Goal: Transaction & Acquisition: Purchase product/service

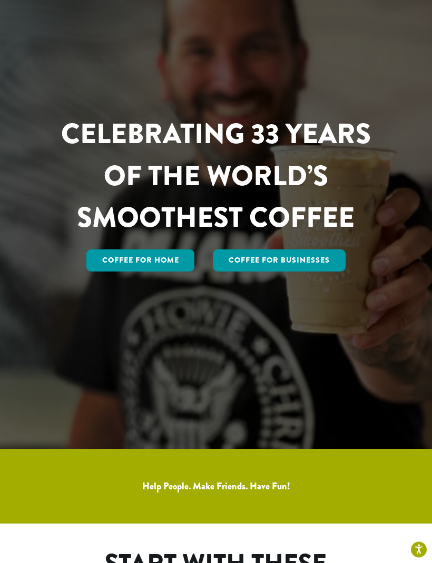
scroll to position [117, 0]
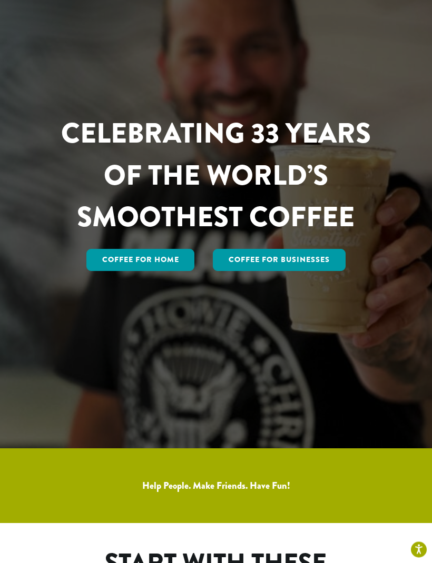
click at [113, 272] on link "Coffee for Home" at bounding box center [140, 261] width 108 height 22
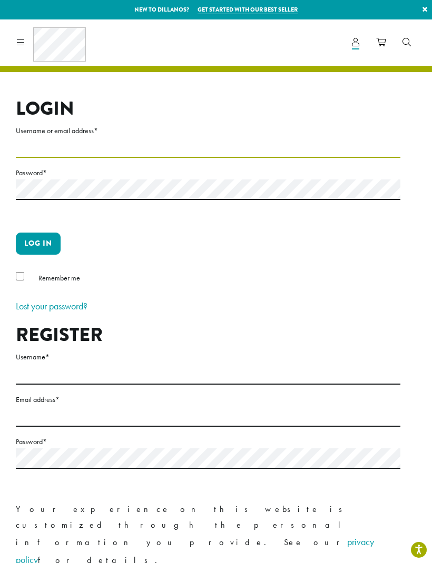
type input "**********"
click at [38, 243] on button "Log in" at bounding box center [38, 244] width 45 height 22
click at [40, 237] on button "Log in" at bounding box center [38, 244] width 45 height 22
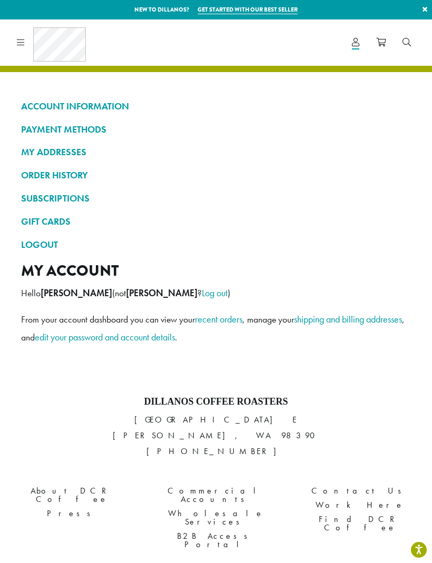
click at [18, 41] on icon at bounding box center [21, 42] width 8 height 8
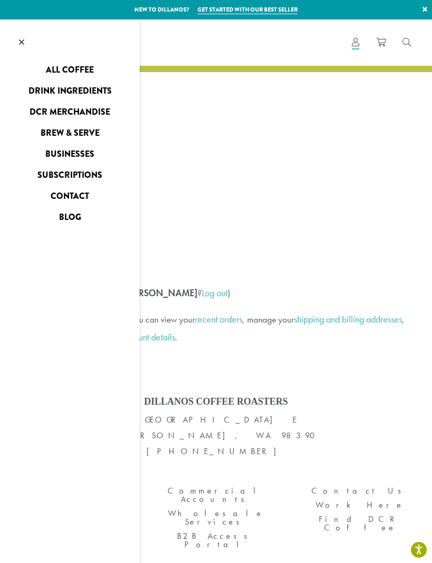
click at [34, 91] on link "Drink Ingredients" at bounding box center [69, 91] width 139 height 17
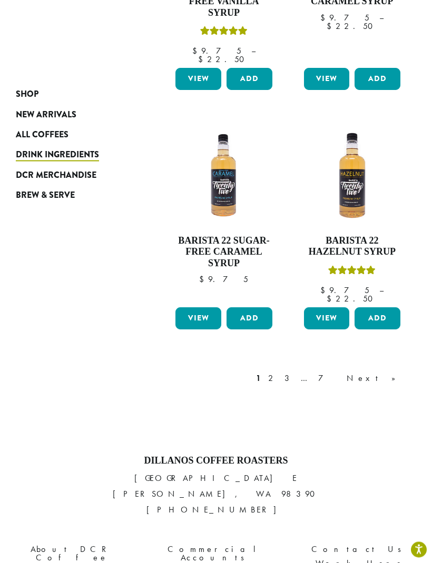
scroll to position [1238, 0]
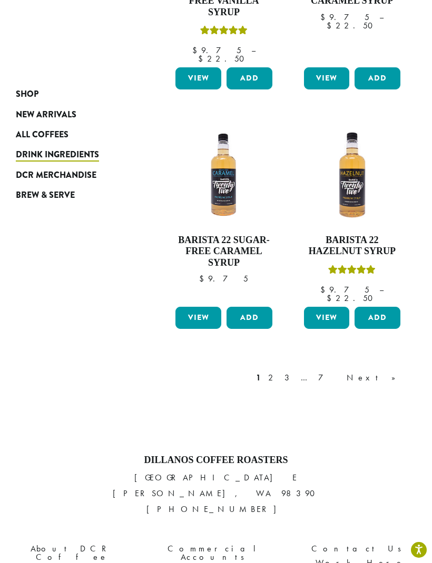
click at [279, 372] on link "2" at bounding box center [272, 378] width 13 height 13
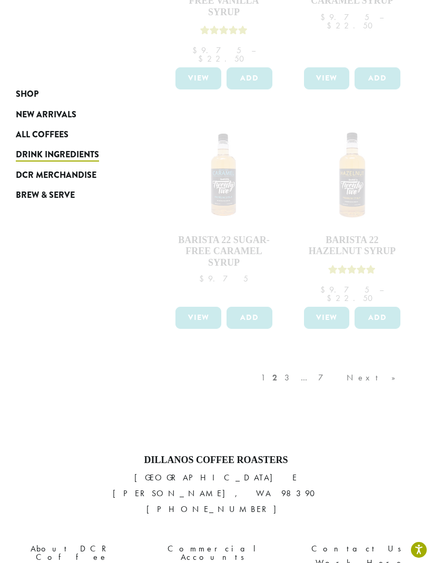
click at [335, 364] on div "1 2 3 … 7 Next »" at bounding box center [332, 388] width 149 height 49
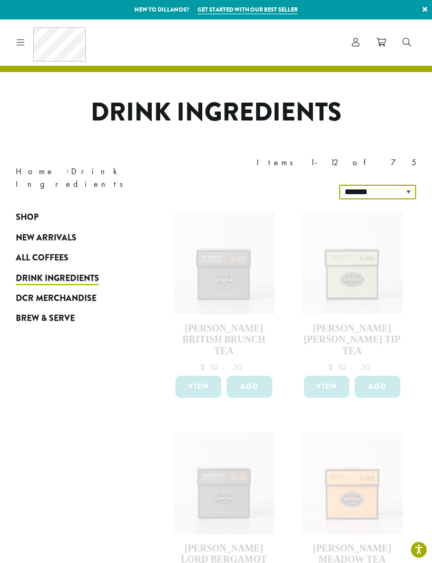
click at [413, 185] on select "**********" at bounding box center [377, 192] width 77 height 15
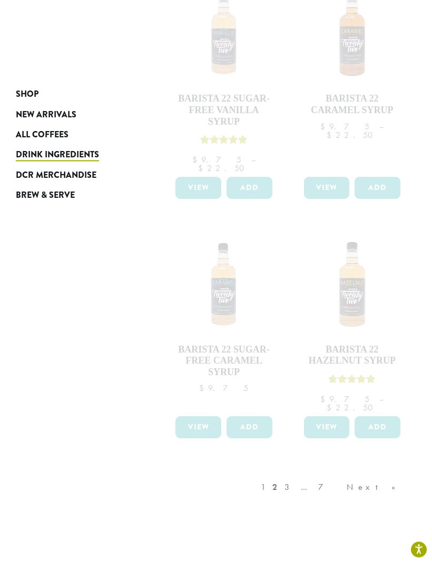
scroll to position [1278, 0]
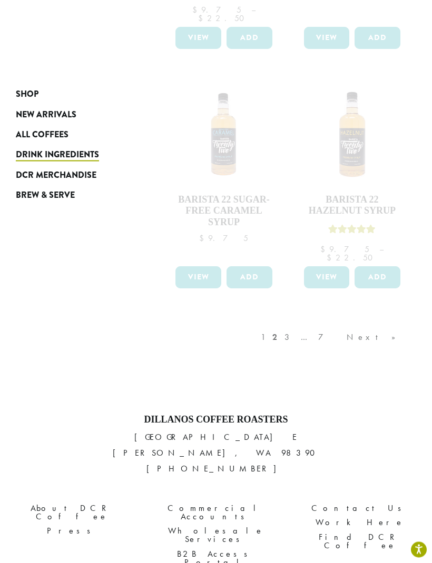
click at [334, 324] on div "1 2 3 … 7 Next »" at bounding box center [332, 348] width 149 height 49
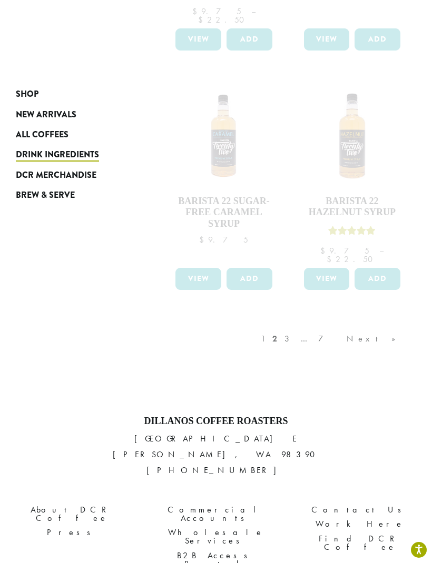
click at [334, 325] on div "1 2 3 … 7 Next »" at bounding box center [332, 349] width 149 height 49
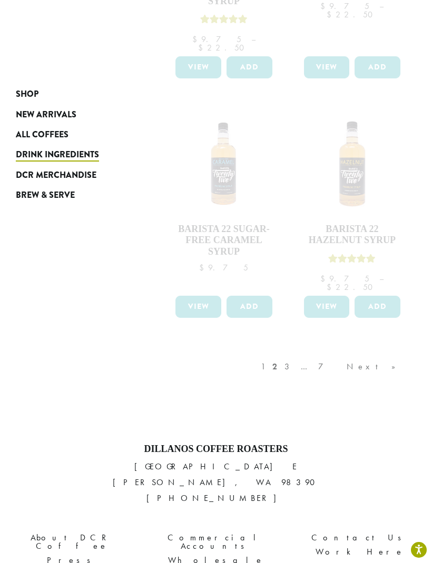
scroll to position [1248, 0]
click at [336, 353] on div "1 2 3 … 7 Next »" at bounding box center [332, 377] width 149 height 49
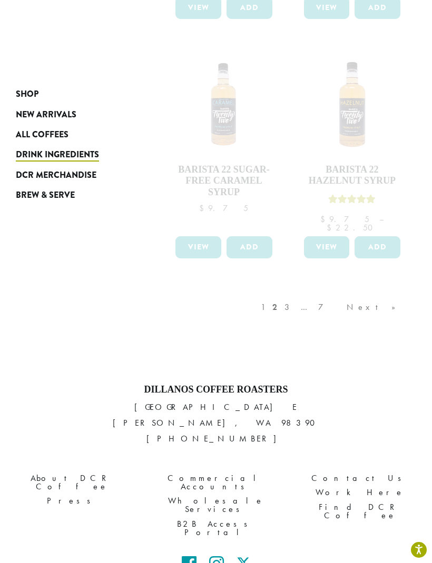
scroll to position [1309, 0]
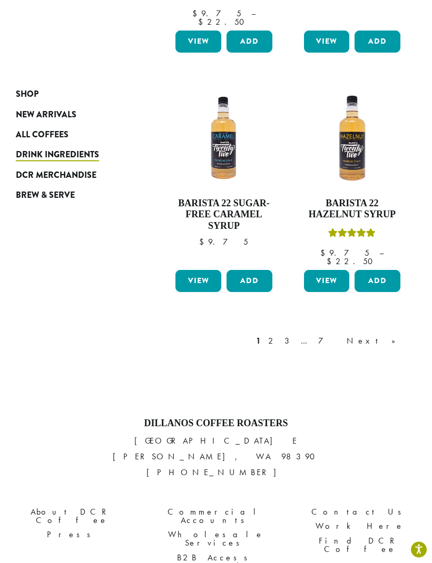
scroll to position [1273, 0]
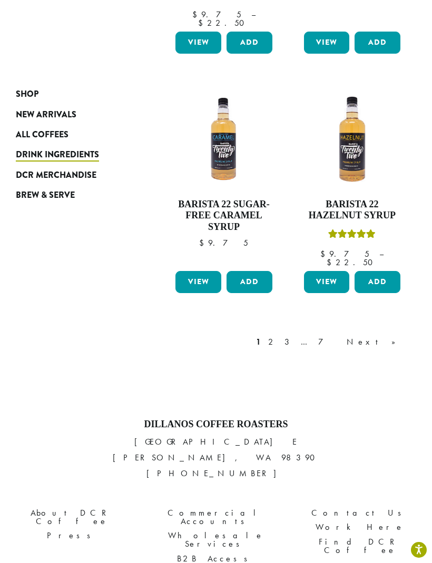
click at [279, 336] on link "2" at bounding box center [272, 342] width 13 height 13
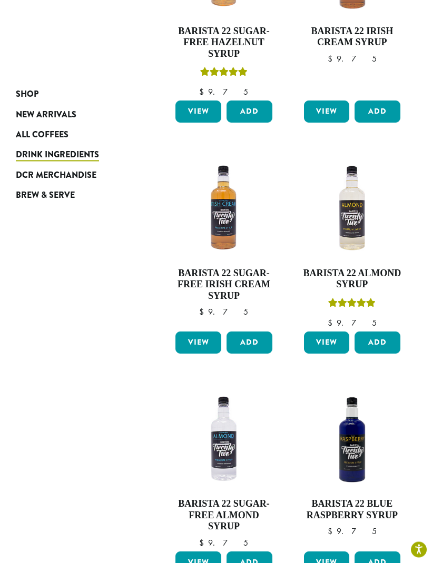
scroll to position [296, 0]
click at [382, 332] on button "Add" at bounding box center [377, 343] width 46 height 22
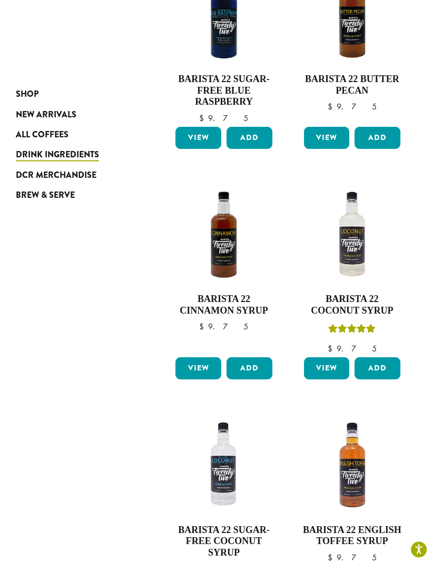
scroll to position [933, 0]
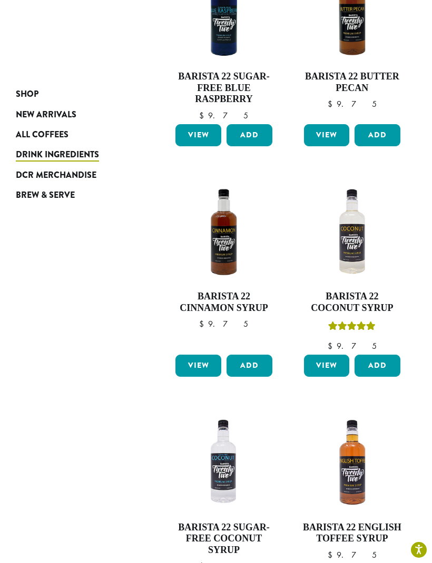
click at [374, 355] on button "Add" at bounding box center [377, 366] width 46 height 22
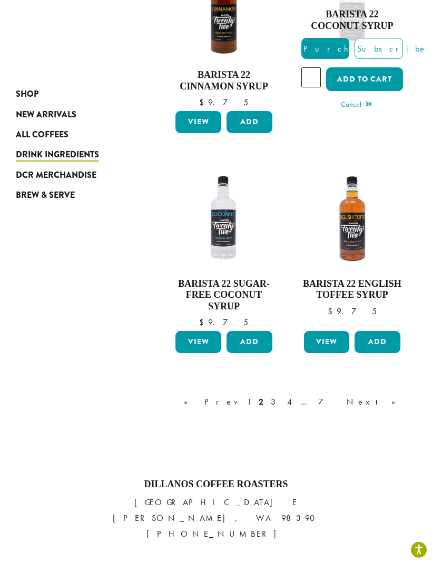
scroll to position [1154, 0]
click at [282, 396] on link "3" at bounding box center [274, 402] width 13 height 13
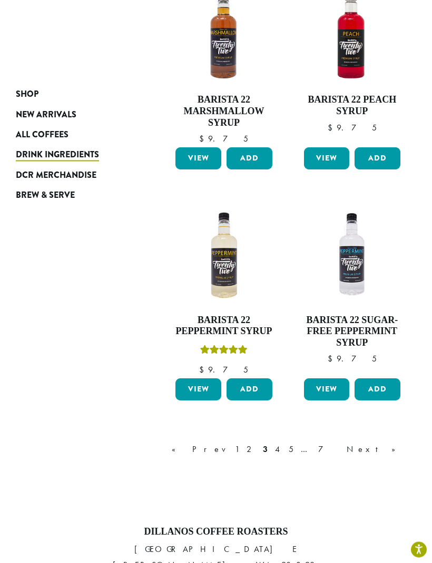
scroll to position [1122, 0]
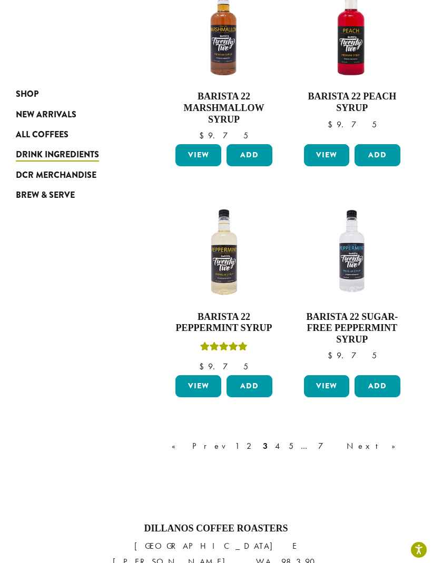
click at [283, 440] on link "4" at bounding box center [278, 446] width 11 height 13
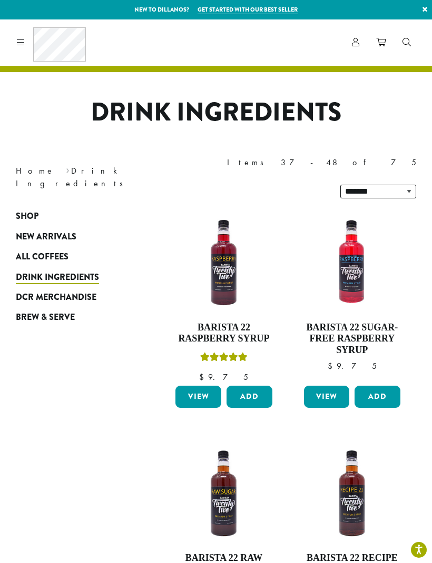
click at [248, 386] on button "Add" at bounding box center [249, 397] width 46 height 22
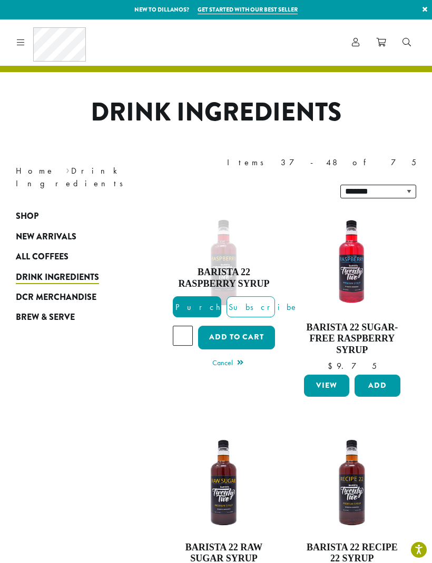
click at [251, 326] on button "Add to cart" at bounding box center [236, 338] width 77 height 24
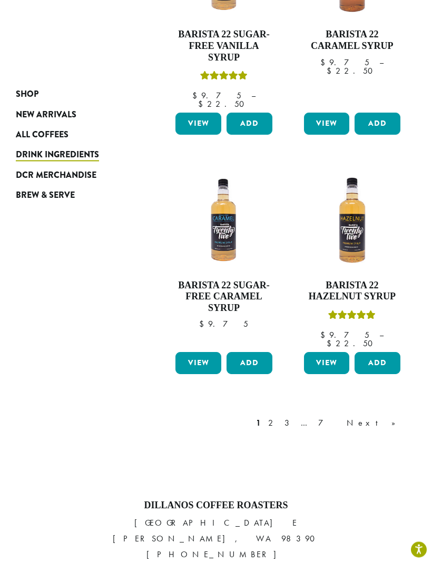
scroll to position [1194, 0]
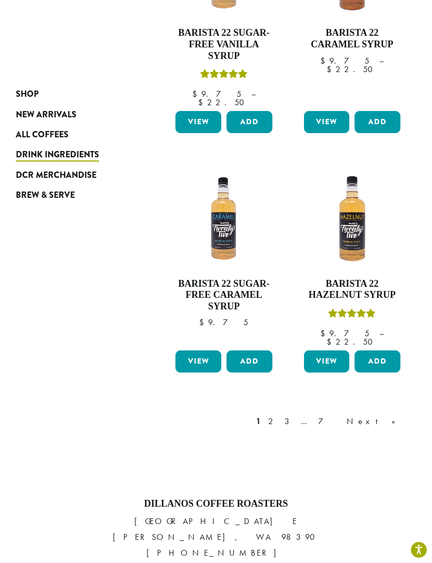
click at [279, 415] on link "2" at bounding box center [272, 421] width 13 height 13
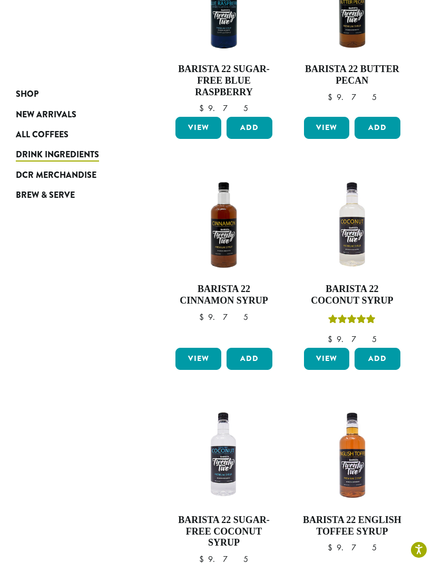
scroll to position [950, 0]
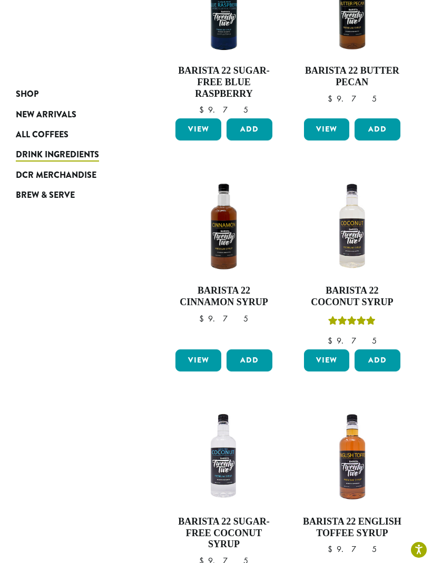
click at [328, 350] on link "View" at bounding box center [327, 361] width 46 height 22
click at [325, 350] on link "View" at bounding box center [327, 361] width 46 height 22
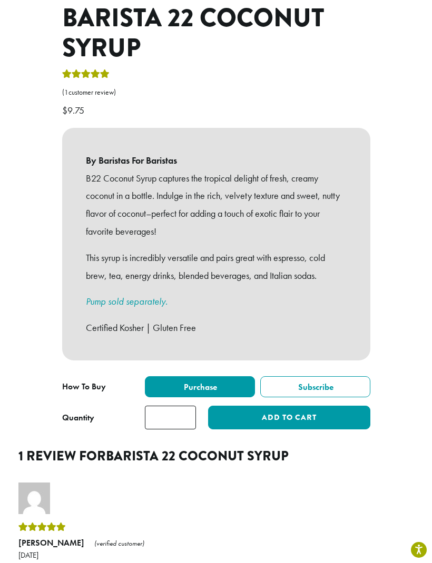
scroll to position [393, 0]
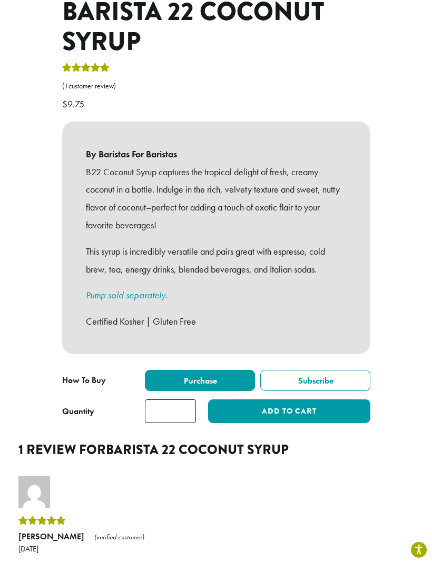
click at [314, 400] on button "Add to cart" at bounding box center [289, 412] width 162 height 24
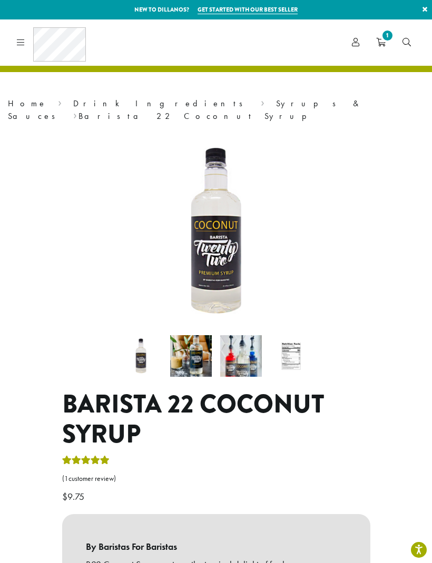
click at [384, 37] on span "1" at bounding box center [387, 35] width 14 height 14
click at [383, 39] on span "1" at bounding box center [387, 35] width 14 height 14
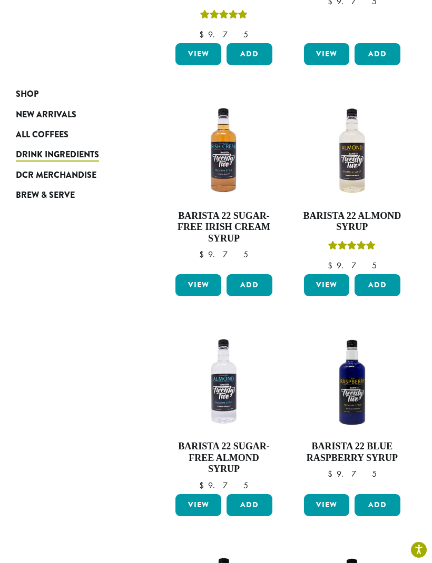
scroll to position [353, 0]
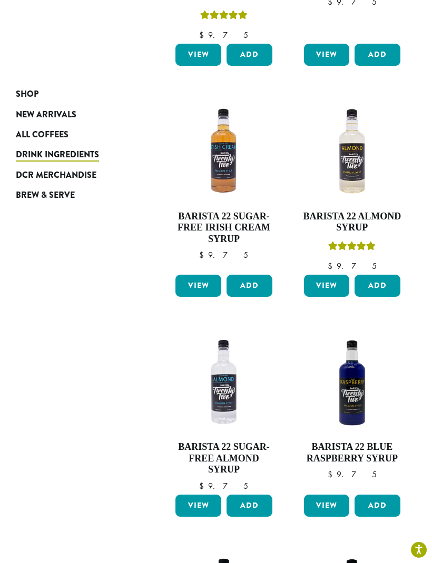
click at [374, 275] on button "Add" at bounding box center [377, 286] width 46 height 22
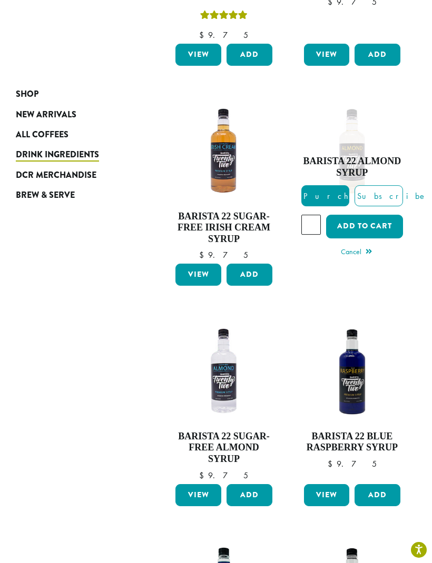
click at [379, 215] on button "Add to cart" at bounding box center [364, 227] width 77 height 24
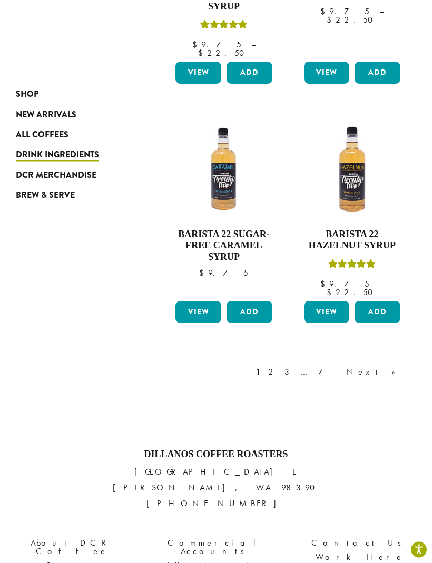
scroll to position [1246, 0]
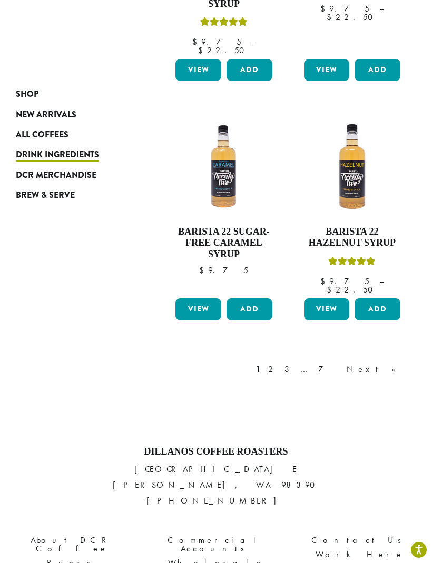
click at [295, 363] on link "3" at bounding box center [288, 369] width 13 height 13
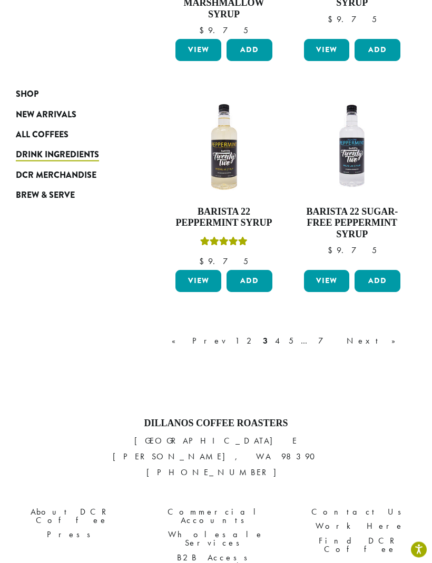
scroll to position [1228, 0]
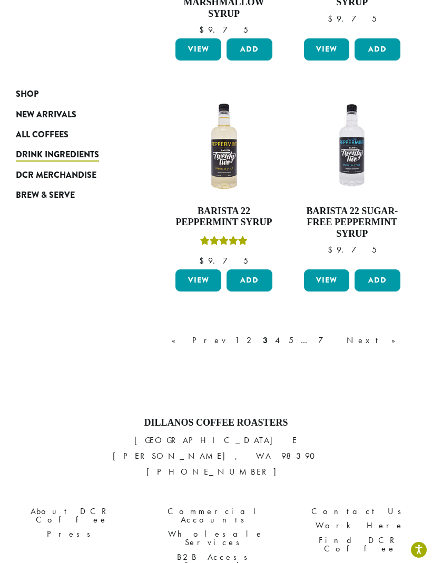
click at [283, 334] on link "4" at bounding box center [278, 340] width 11 height 13
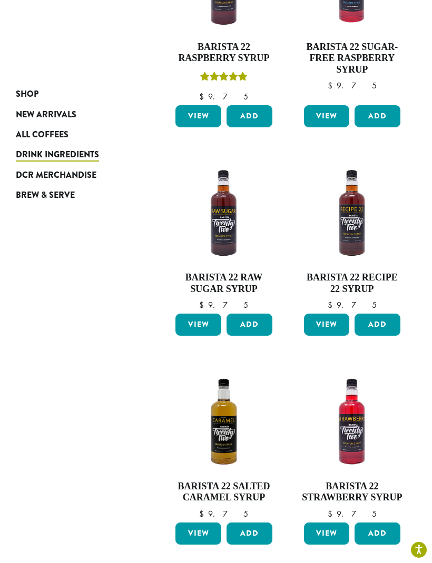
scroll to position [64, 0]
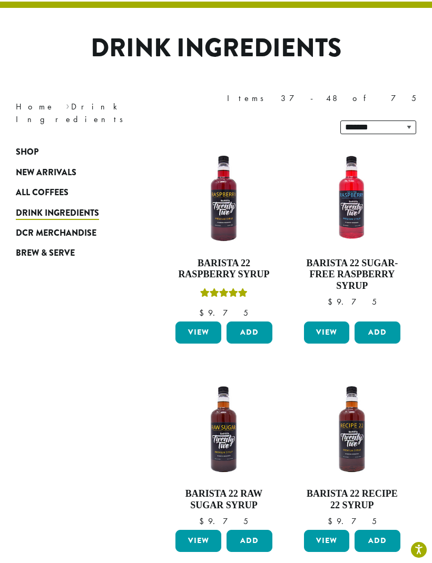
click at [243, 322] on button "Add" at bounding box center [249, 333] width 46 height 22
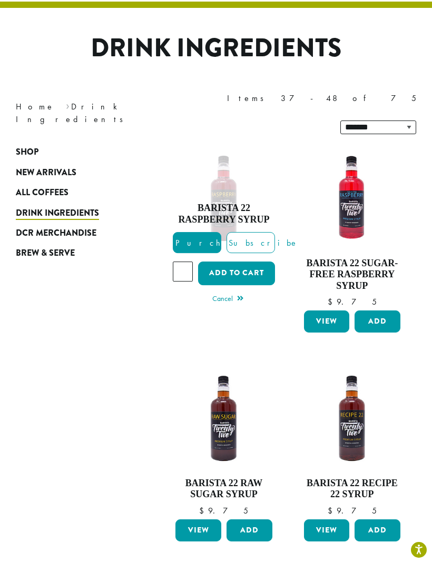
click at [252, 262] on button "Add to cart" at bounding box center [236, 274] width 77 height 24
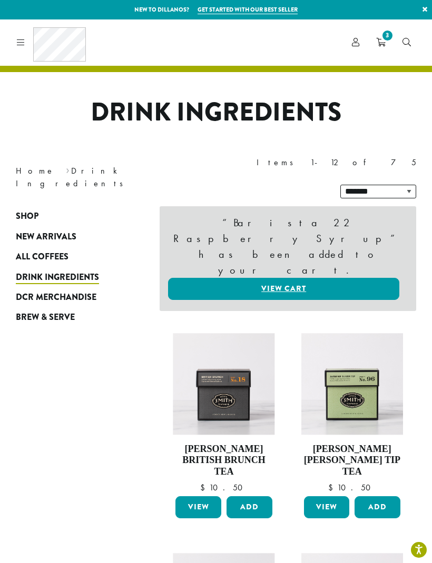
click at [34, 251] on span "All Coffees" at bounding box center [42, 257] width 53 height 13
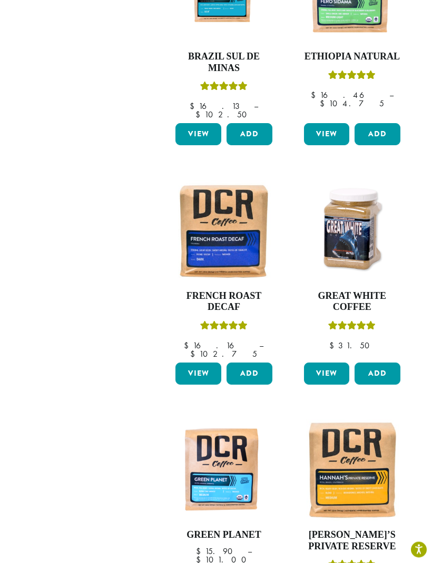
scroll to position [732, 0]
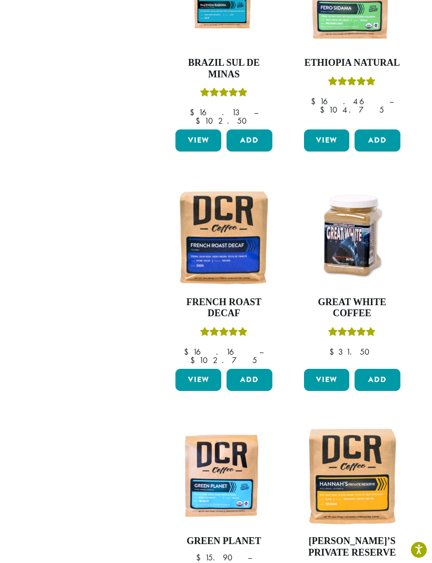
click at [350, 186] on img at bounding box center [352, 237] width 102 height 102
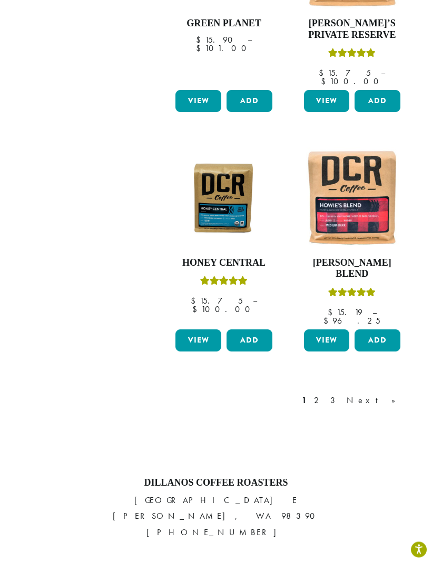
scroll to position [1252, 0]
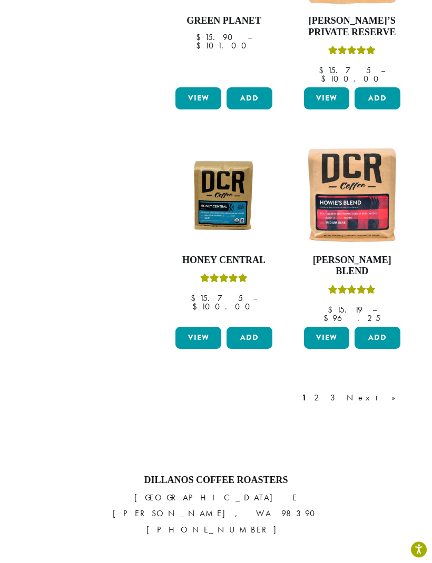
click at [325, 392] on link "2" at bounding box center [318, 398] width 13 height 13
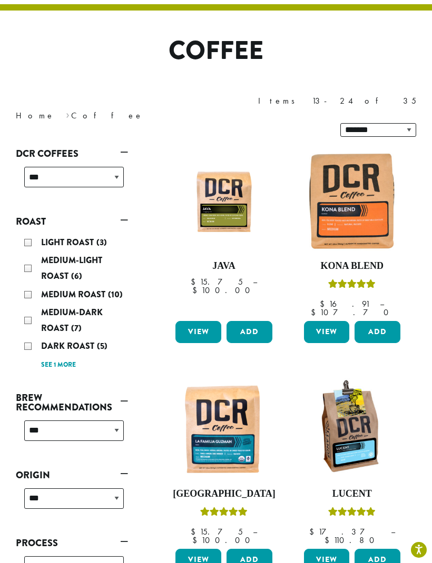
scroll to position [55, 0]
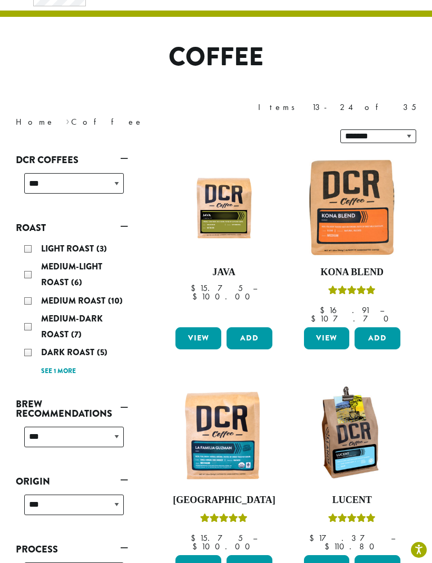
click at [352, 173] on img at bounding box center [352, 207] width 102 height 102
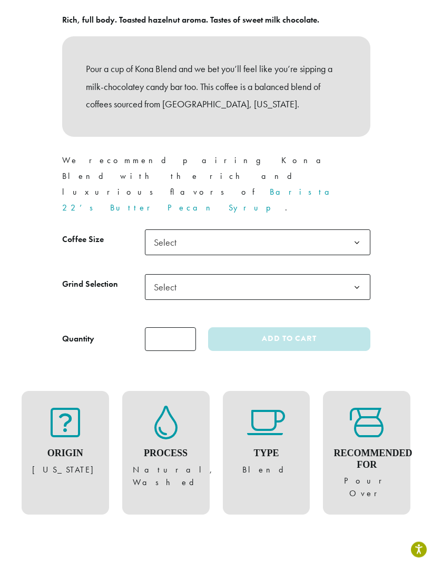
scroll to position [474, 0]
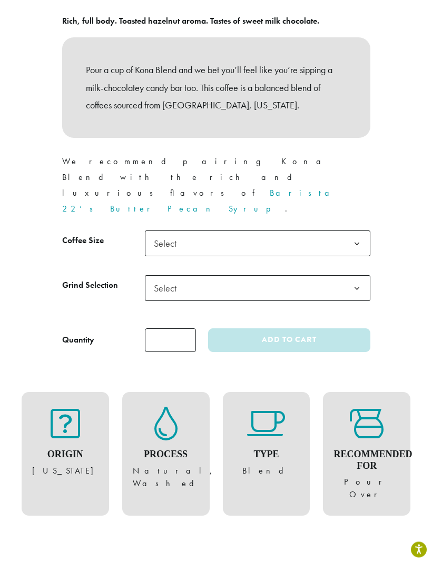
click at [355, 232] on b at bounding box center [357, 245] width 26 height 26
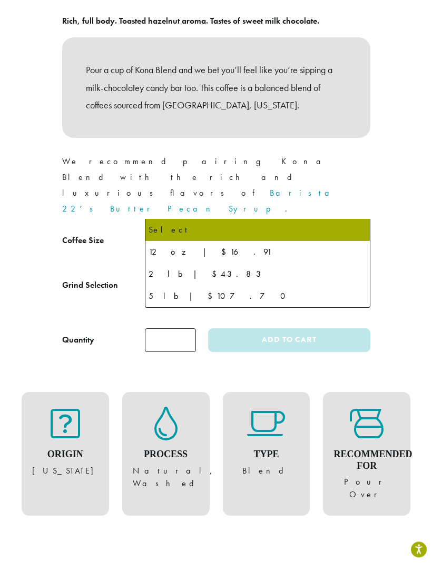
scroll to position [475, 0]
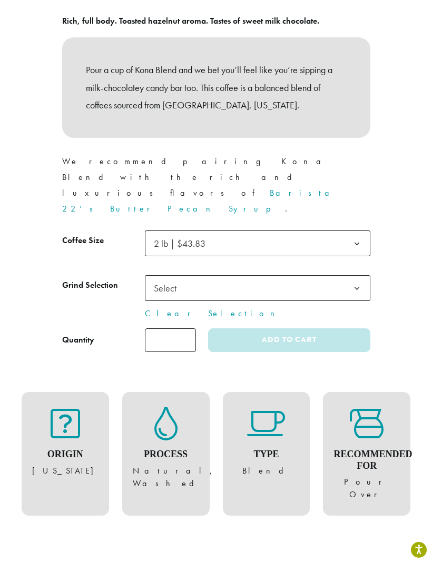
click at [355, 276] on b at bounding box center [357, 289] width 26 height 26
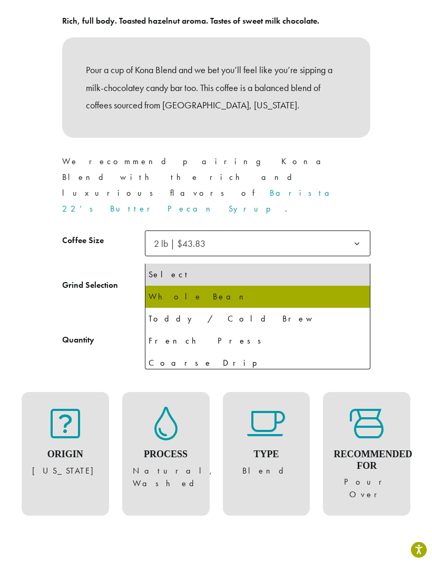
select select "**********"
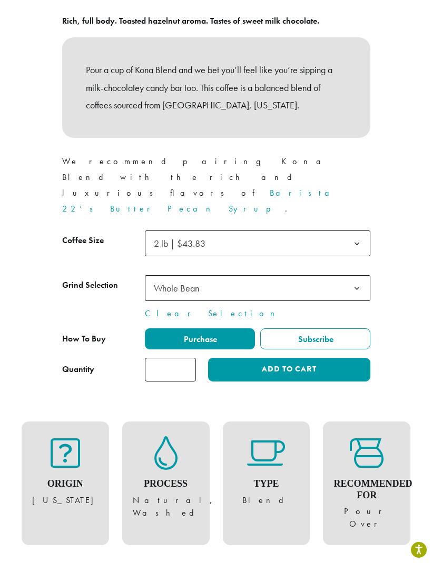
click at [298, 358] on button "Add to cart" at bounding box center [289, 370] width 162 height 24
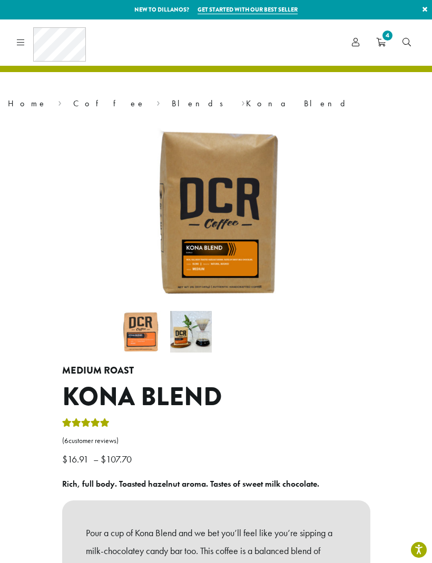
click at [383, 38] on span "4" at bounding box center [387, 35] width 14 height 14
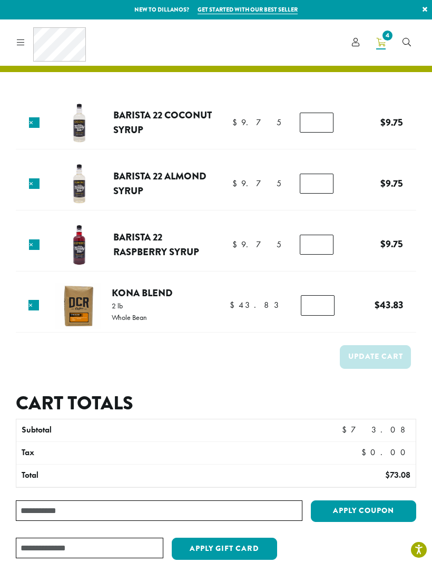
click at [26, 44] on div "Coffee All Coffees Best Sellers Blends Single Origins Dillanos Limited Organic …" at bounding box center [49, 42] width 73 height 34
click at [23, 44] on icon at bounding box center [21, 42] width 8 height 8
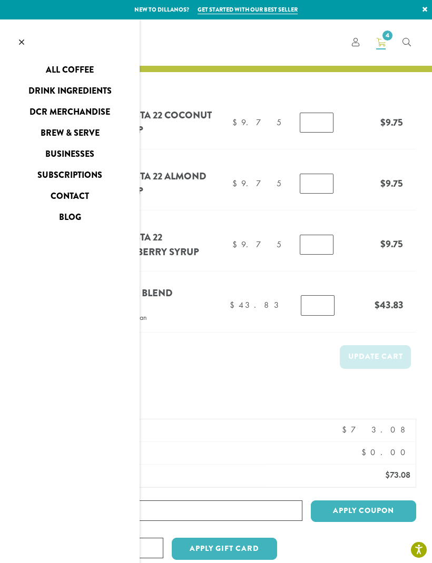
click at [43, 115] on link "DCR Merchandise" at bounding box center [69, 112] width 139 height 17
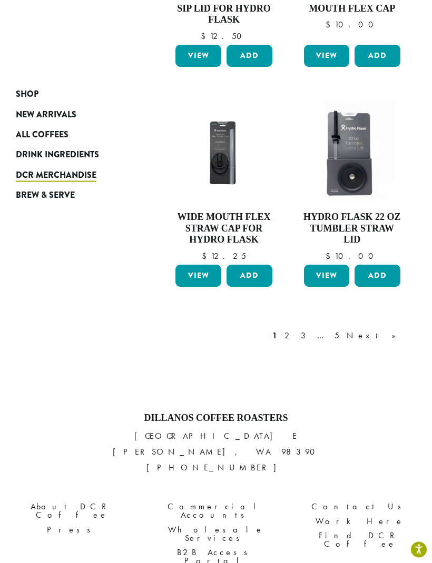
scroll to position [1154, 0]
click at [295, 330] on link "2" at bounding box center [288, 336] width 13 height 13
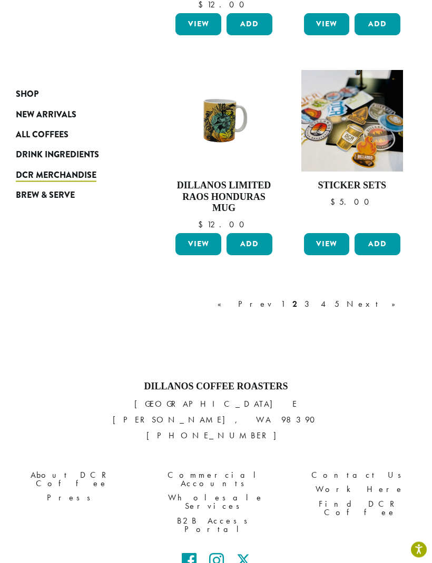
scroll to position [1220, 0]
click at [315, 298] on link "3" at bounding box center [308, 304] width 13 height 13
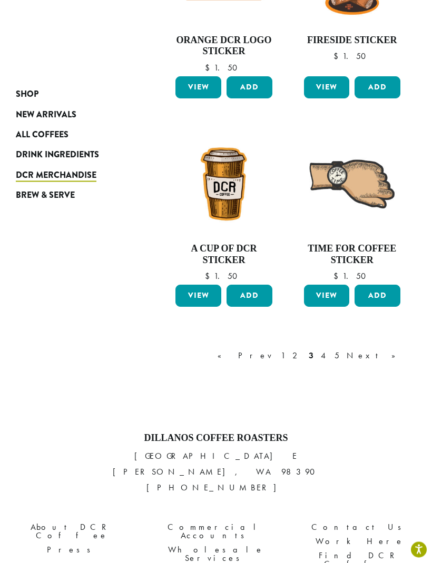
scroll to position [1124, 0]
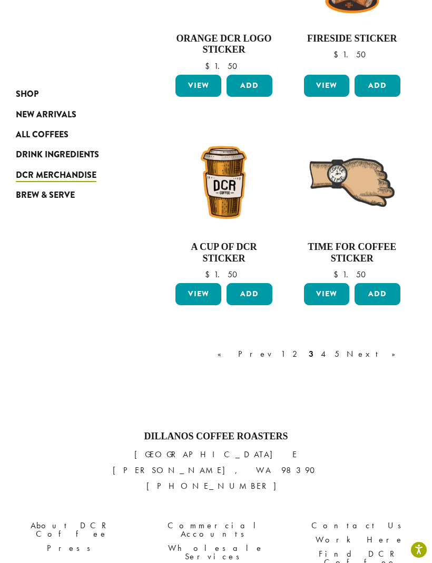
click at [329, 348] on link "4" at bounding box center [323, 354] width 11 height 13
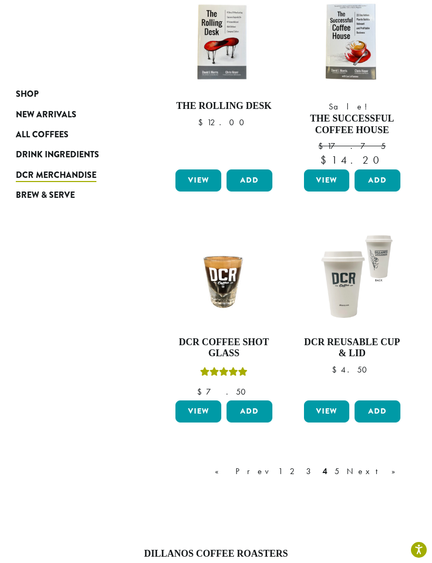
scroll to position [1071, 0]
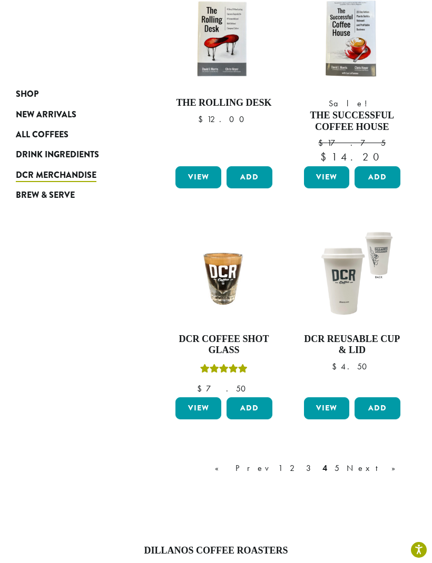
click at [230, 334] on h4 "DCR Coffee Shot Glass" at bounding box center [224, 345] width 102 height 23
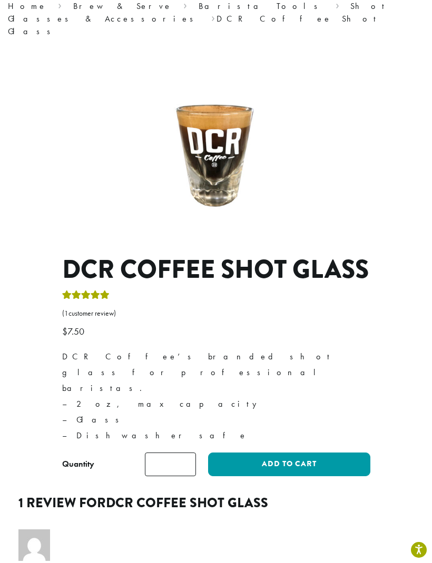
scroll to position [96, 0]
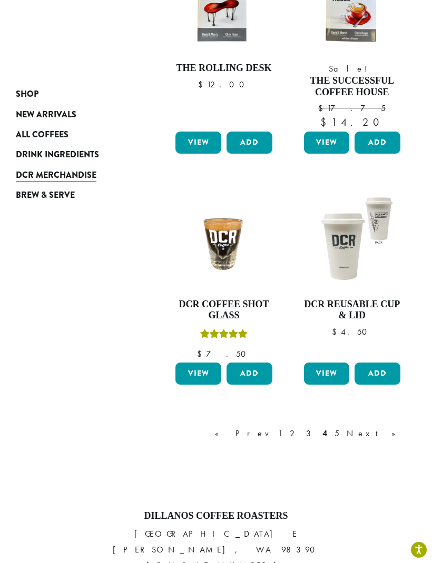
click at [341, 427] on link "5" at bounding box center [336, 433] width 9 height 13
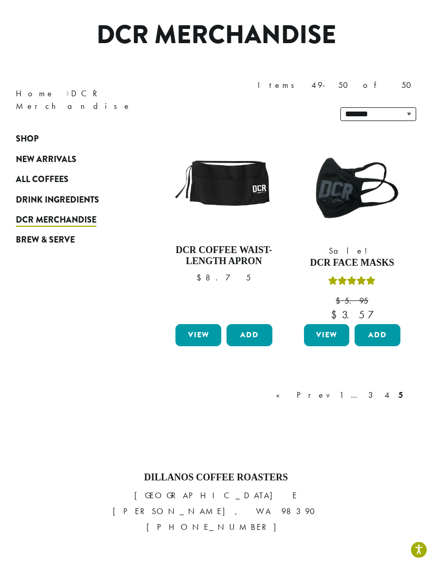
scroll to position [64, 0]
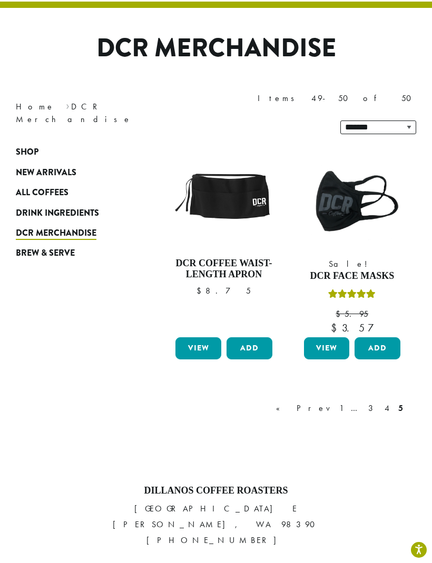
click at [345, 402] on link "1" at bounding box center [341, 408] width 8 height 13
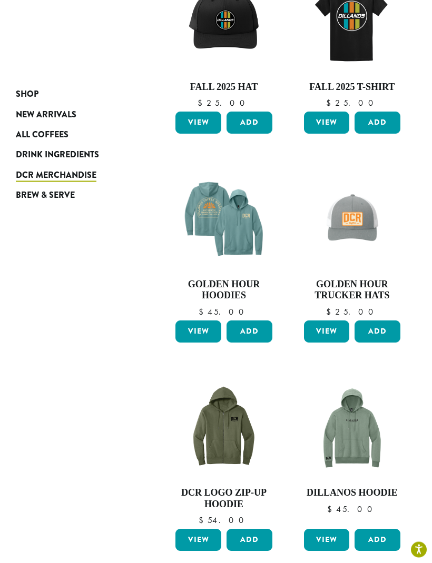
scroll to position [241, 0]
click at [371, 279] on h4 "Golden Hour Trucker Hats" at bounding box center [352, 290] width 102 height 23
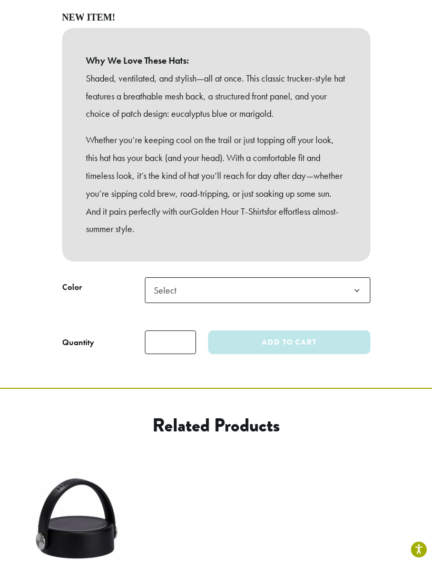
scroll to position [525, 0]
click at [356, 278] on b at bounding box center [357, 291] width 26 height 26
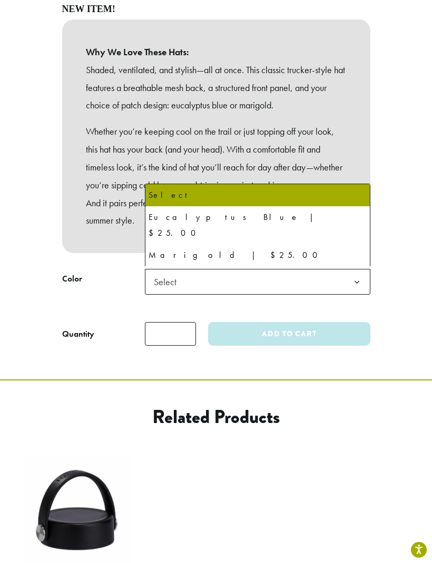
scroll to position [535, 0]
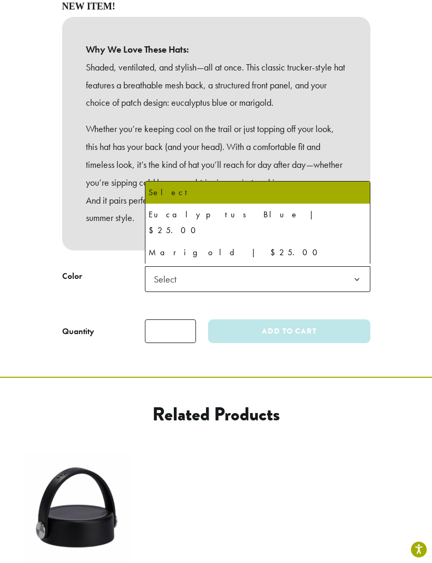
select select "********"
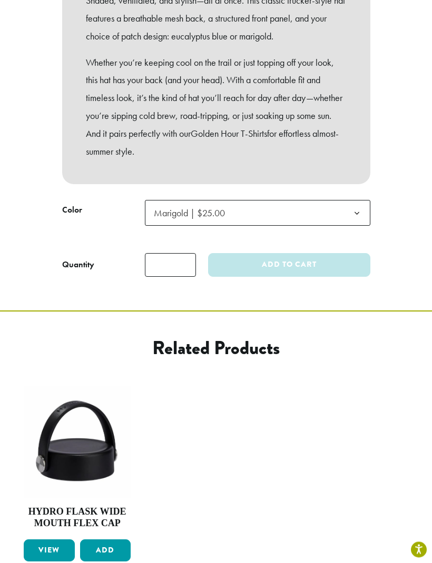
scroll to position [536, 0]
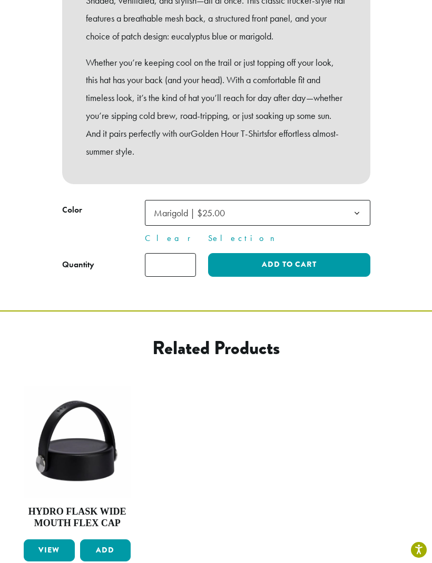
click at [340, 253] on button "Add to cart" at bounding box center [289, 265] width 162 height 24
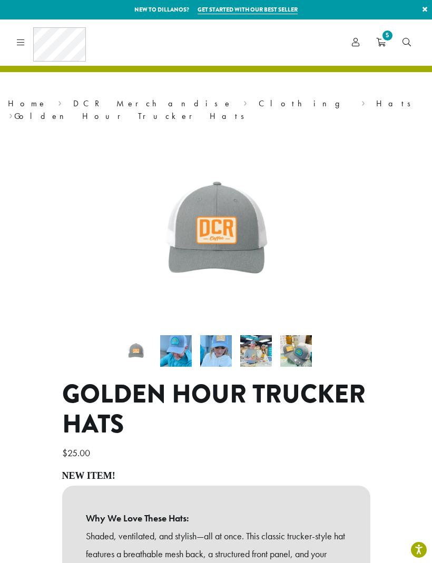
click at [258, 103] on link "Clothing" at bounding box center [304, 103] width 92 height 11
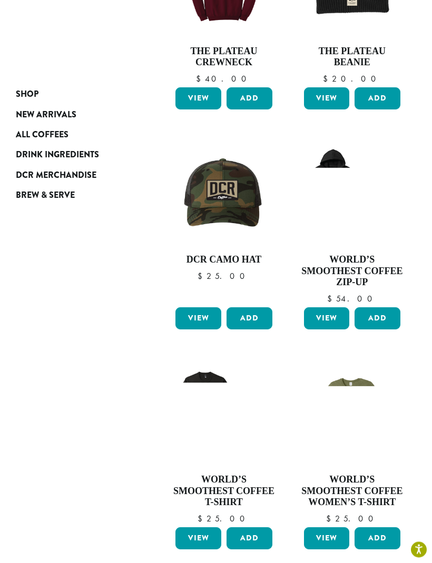
scroll to position [891, 0]
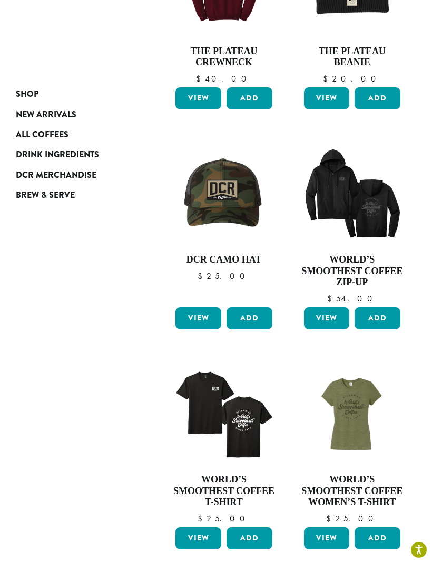
click at [251, 307] on button "Add" at bounding box center [249, 318] width 46 height 22
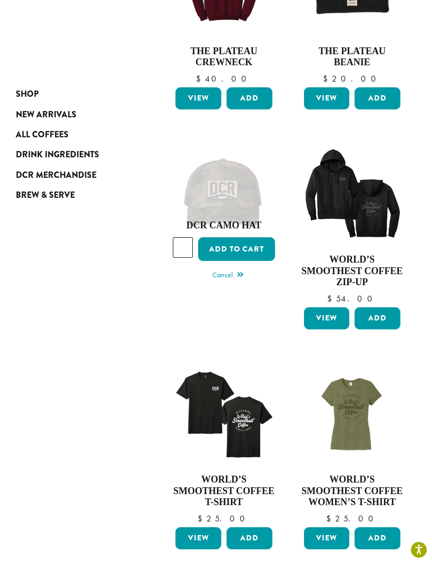
click at [251, 237] on button "Add to cart" at bounding box center [236, 249] width 77 height 24
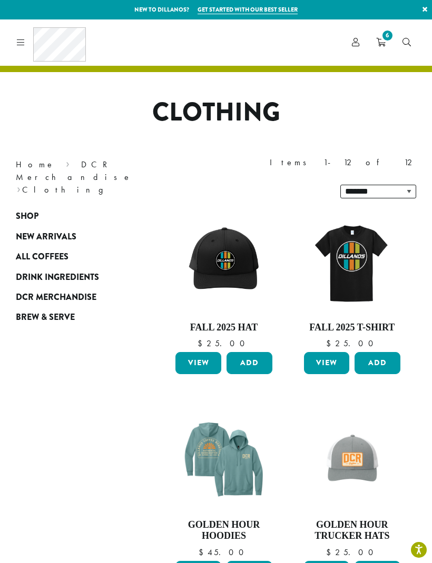
click at [75, 162] on link "DCR Merchandise" at bounding box center [74, 171] width 116 height 24
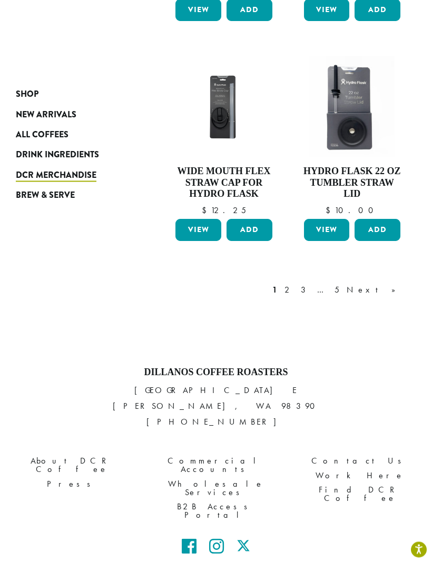
scroll to position [1199, 0]
click at [295, 284] on link "2" at bounding box center [288, 290] width 13 height 13
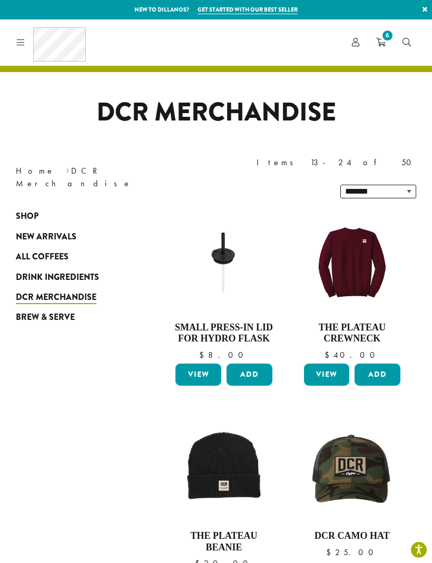
click at [379, 38] on icon "6" at bounding box center [380, 42] width 9 height 8
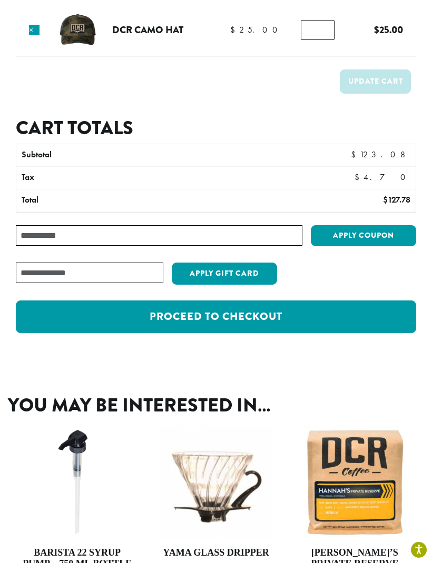
scroll to position [398, 0]
click at [318, 316] on link "Proceed to checkout" at bounding box center [216, 317] width 400 height 33
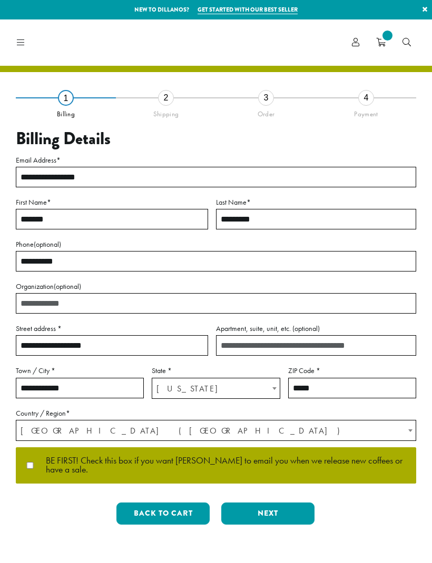
select select "**"
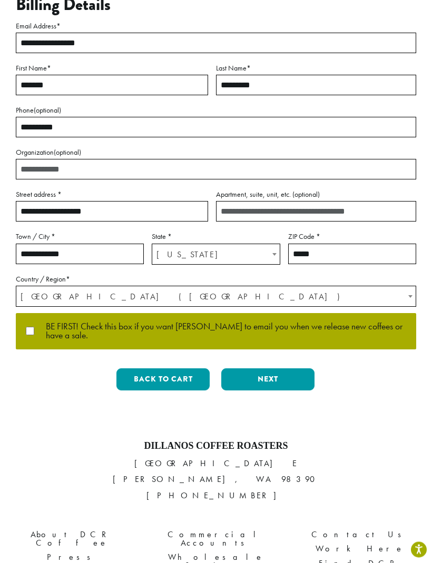
scroll to position [135, 0]
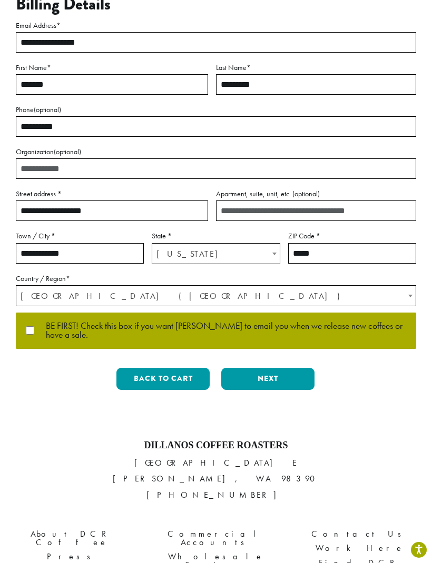
click at [277, 377] on button "Next" at bounding box center [267, 379] width 93 height 22
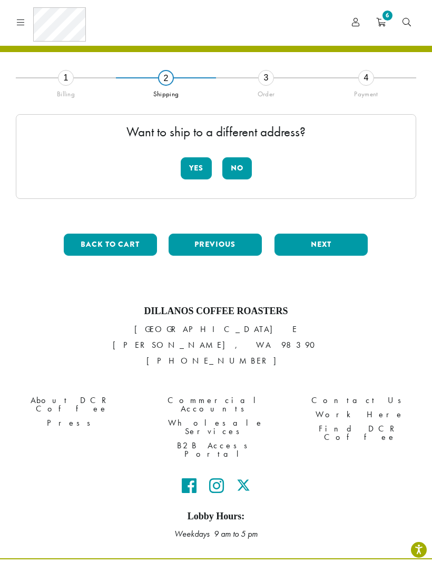
scroll to position [26, 0]
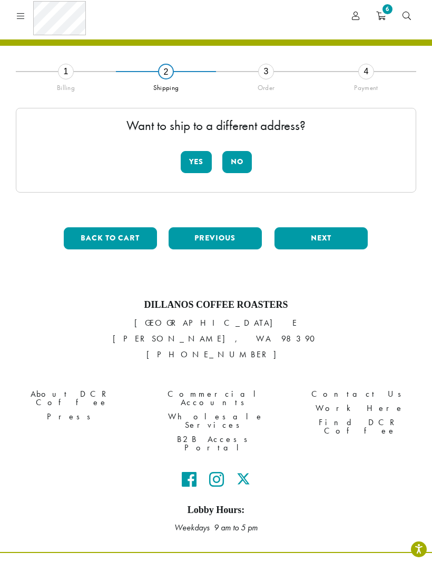
click at [238, 166] on button "No" at bounding box center [236, 163] width 29 height 22
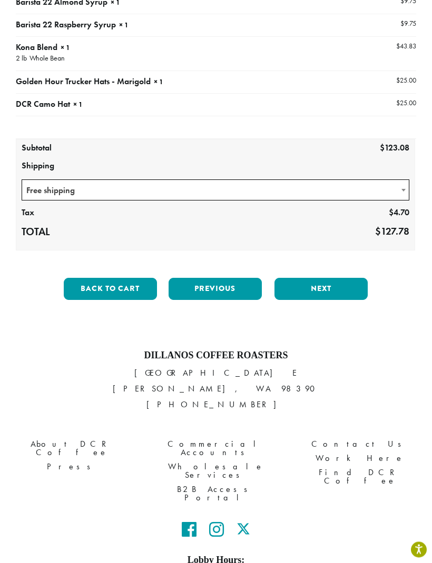
scroll to position [217, 0]
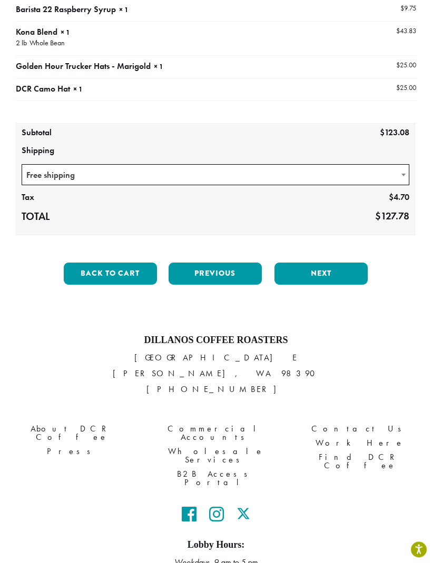
click at [324, 274] on button "Next" at bounding box center [320, 274] width 93 height 22
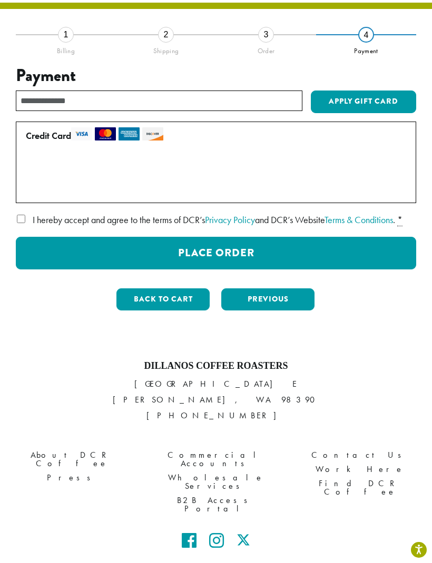
scroll to position [60, 0]
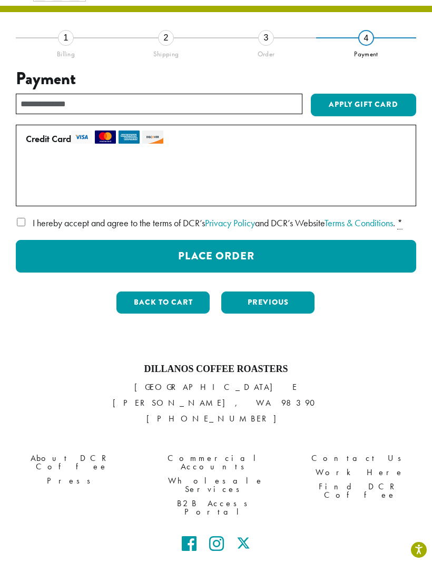
click at [306, 270] on button "Place Order" at bounding box center [216, 256] width 400 height 33
